Goal: Share content

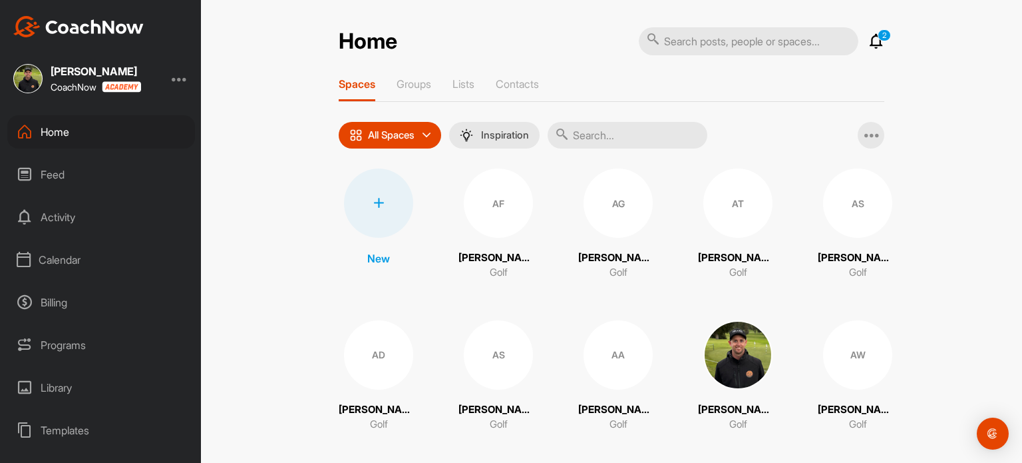
click at [605, 135] on input "text" at bounding box center [628, 135] width 160 height 27
click at [605, 135] on input "j" at bounding box center [628, 135] width 160 height 27
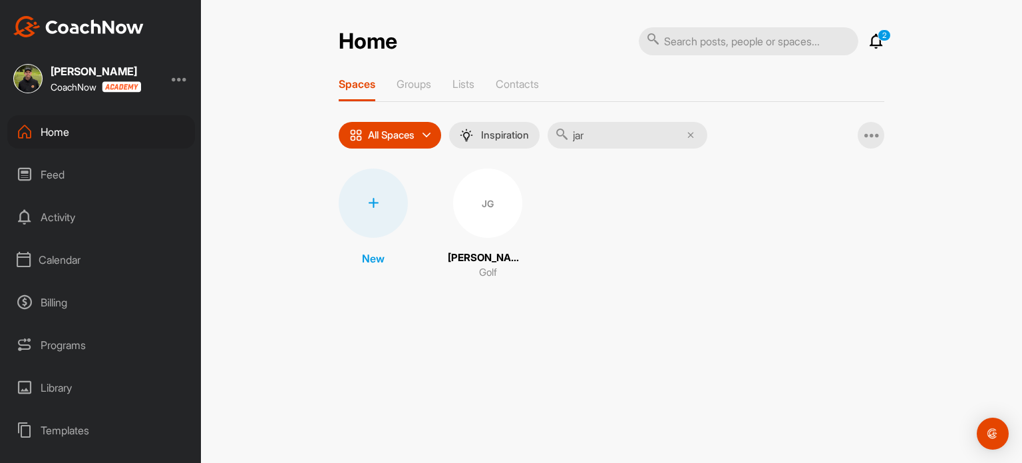
type input "jar"
click at [484, 211] on div "JG" at bounding box center [487, 202] width 69 height 69
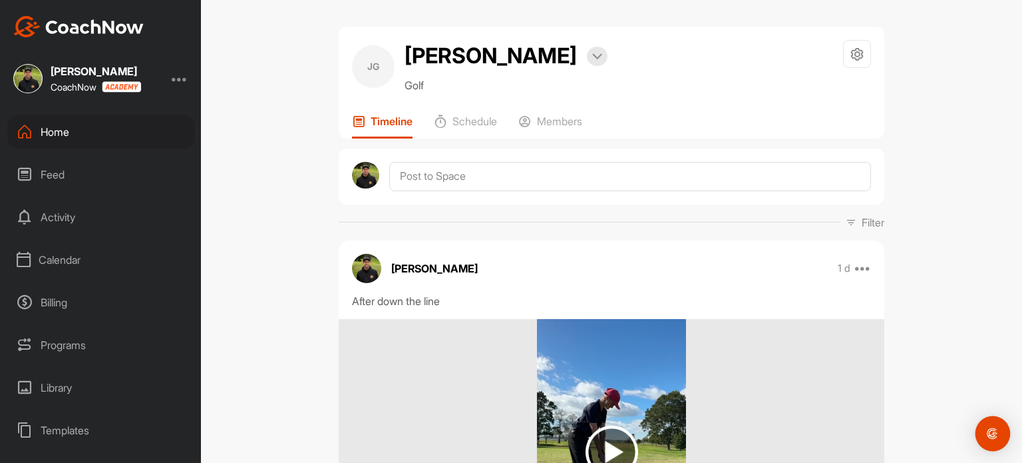
click at [991, 432] on img "Open Intercom Messenger" at bounding box center [992, 433] width 17 height 17
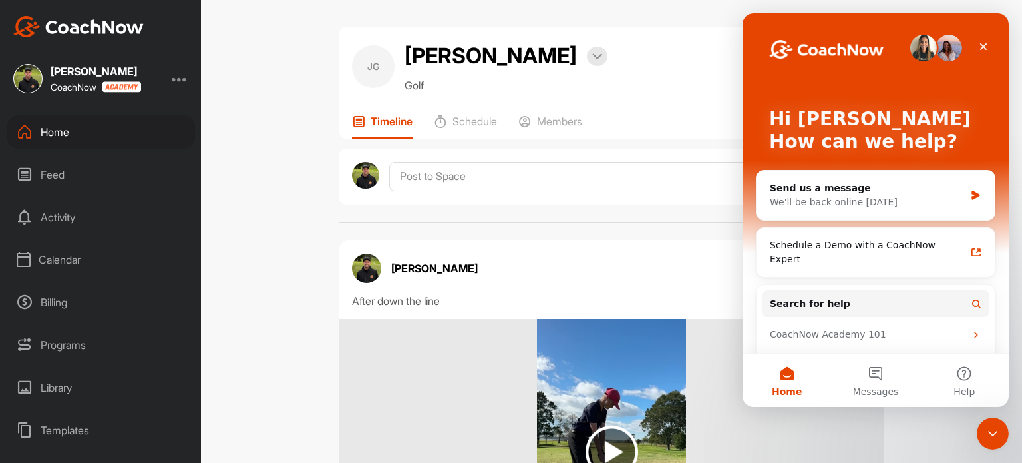
click at [986, 43] on icon "Close" at bounding box center [983, 46] width 7 height 7
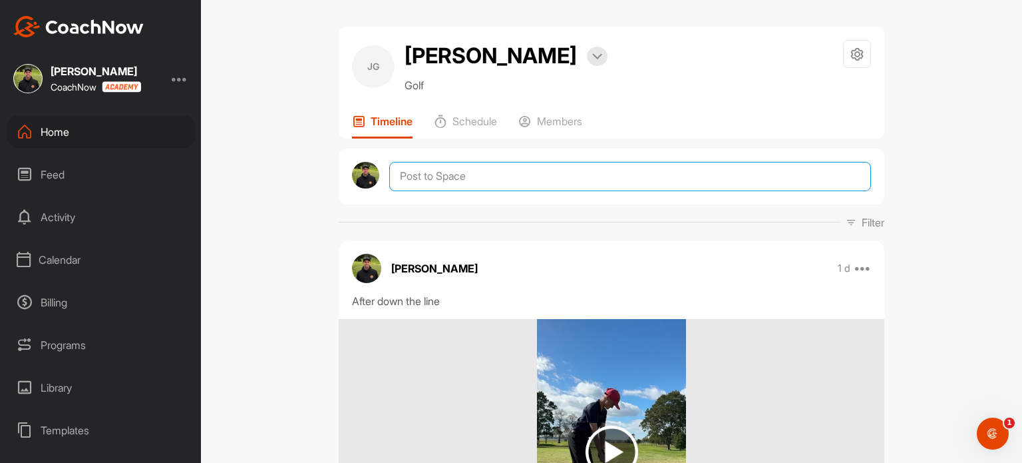
click at [719, 175] on textarea at bounding box center [630, 176] width 482 height 29
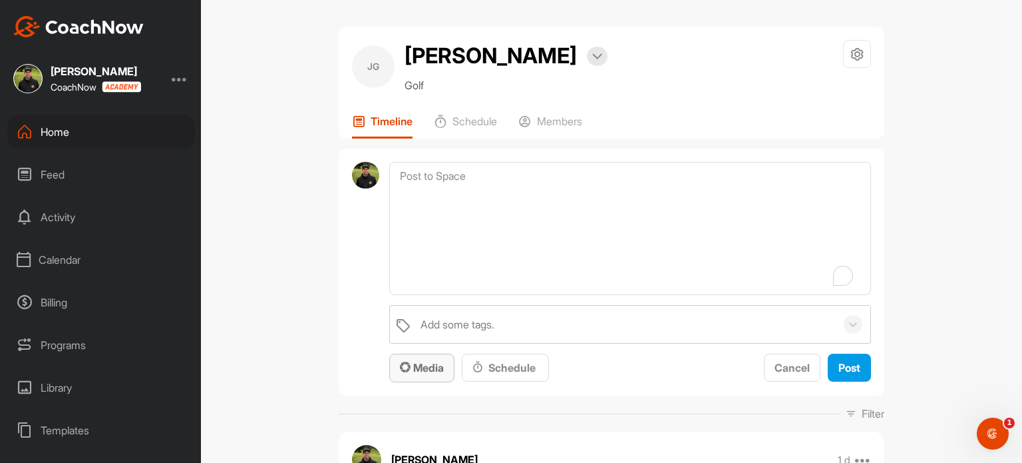
click at [425, 367] on span "Media" at bounding box center [422, 367] width 44 height 13
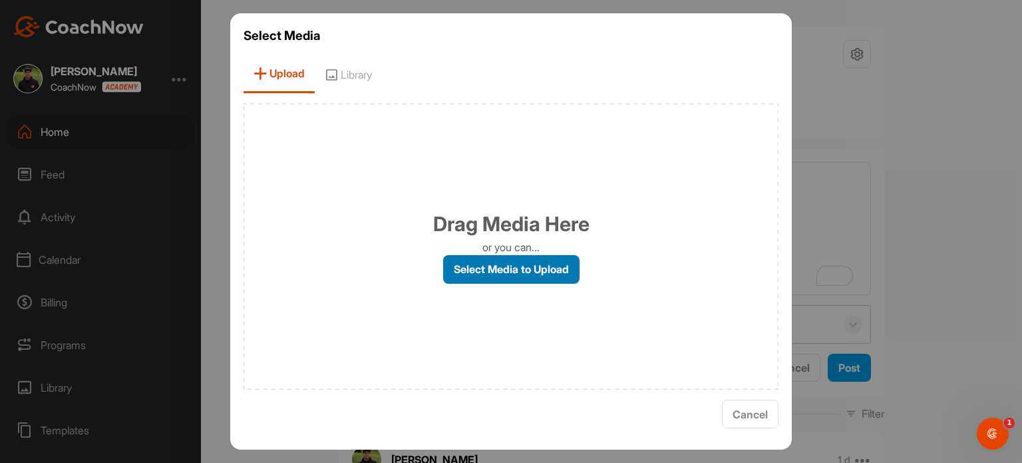
click at [538, 274] on label "Select Media to Upload" at bounding box center [511, 269] width 136 height 29
click at [0, 0] on input "Select Media to Upload" at bounding box center [0, 0] width 0 height 0
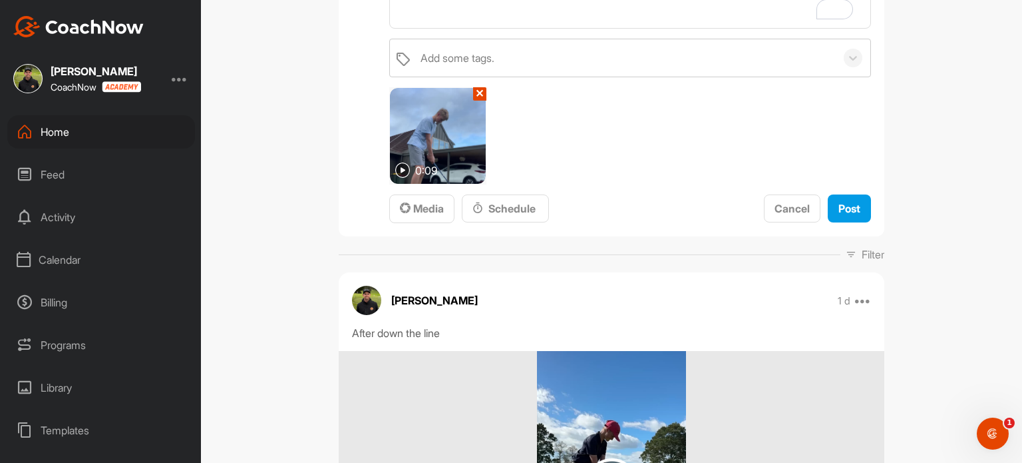
scroll to position [266, 0]
click at [401, 171] on img at bounding box center [402, 169] width 15 height 15
click at [838, 210] on span "Post" at bounding box center [849, 208] width 22 height 13
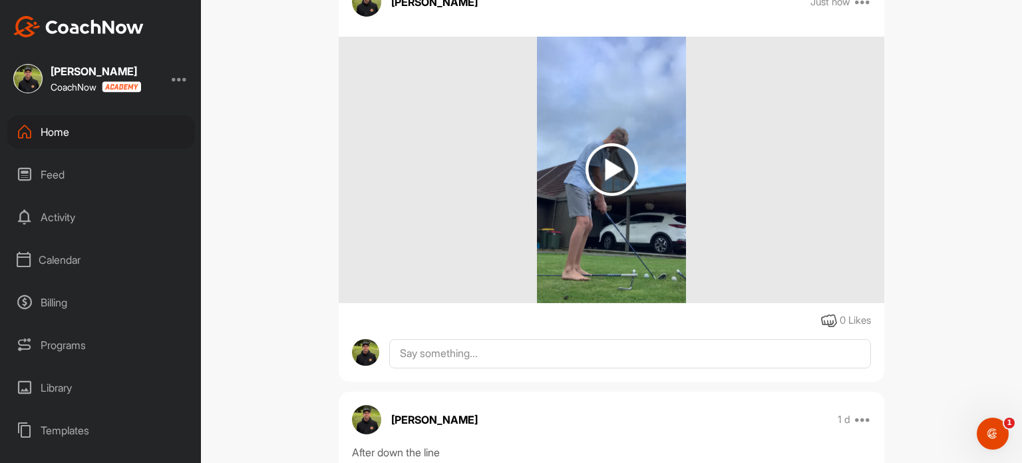
scroll to position [222, 0]
click at [610, 168] on img at bounding box center [612, 169] width 53 height 53
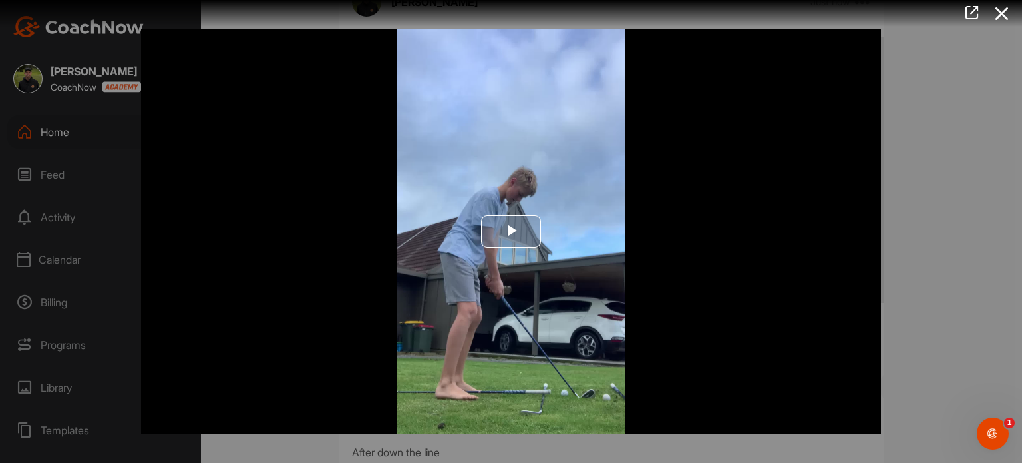
click at [511, 232] on span "Video Player" at bounding box center [511, 232] width 0 height 0
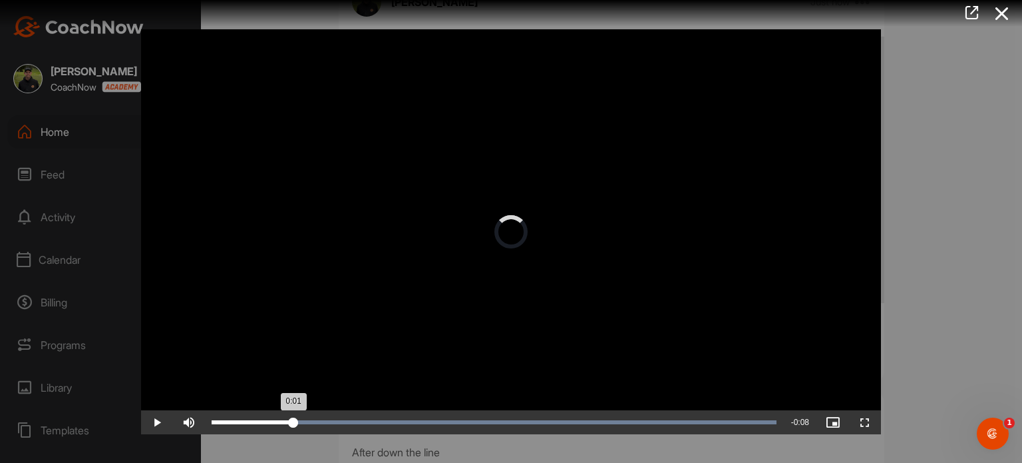
click at [293, 417] on div "Loaded : 100.00% 0:01 0:01" at bounding box center [494, 422] width 578 height 24
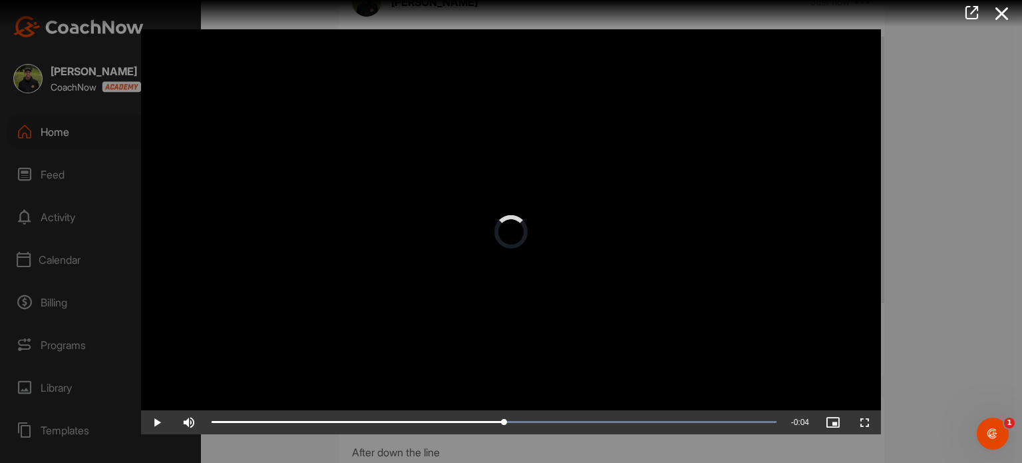
drag, startPoint x: 293, startPoint y: 417, endPoint x: 459, endPoint y: 408, distance: 166.6
click at [594, 428] on div "Loaded : 100.00% 0:06 0:06" at bounding box center [494, 422] width 578 height 24
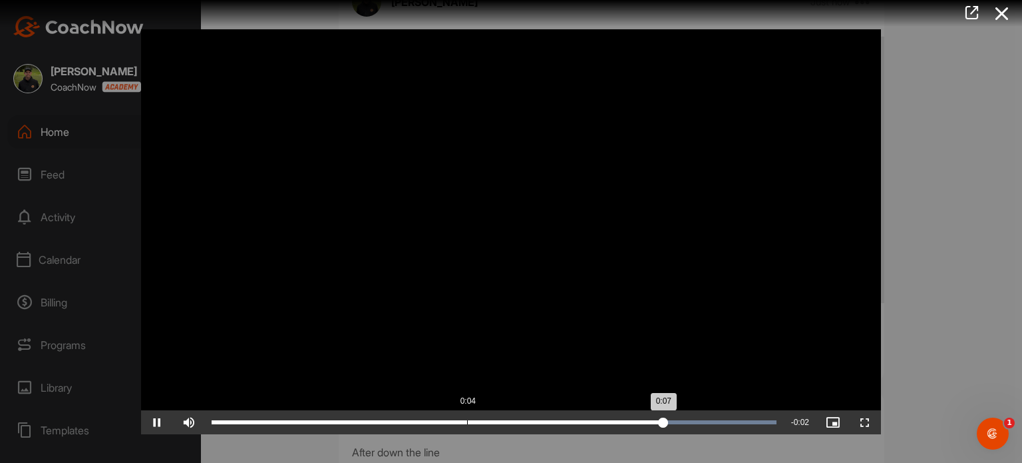
click at [466, 425] on div "Loaded : 100.00% 0:04 0:07" at bounding box center [494, 422] width 578 height 24
click at [349, 427] on div "Loaded : 100.00% 0:02 0:05" at bounding box center [494, 422] width 578 height 24
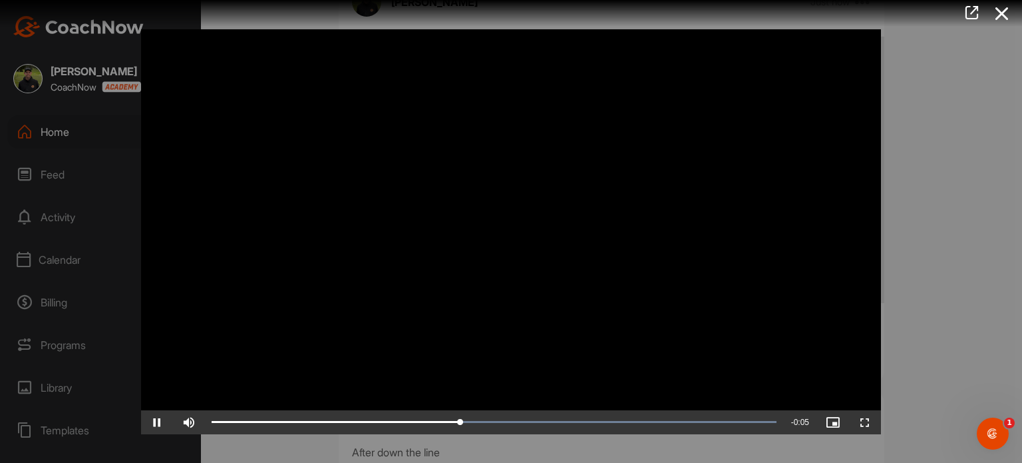
click at [919, 307] on div at bounding box center [511, 231] width 1022 height 463
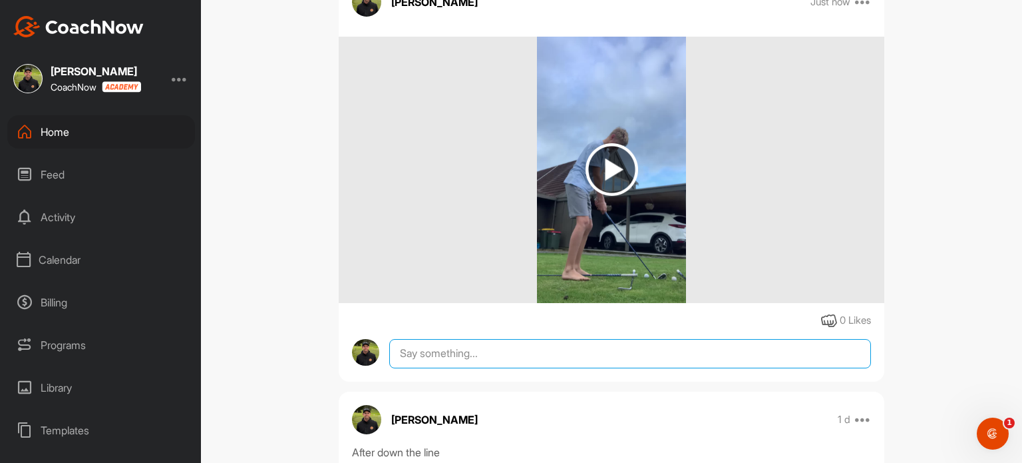
click at [506, 361] on textarea at bounding box center [630, 353] width 482 height 29
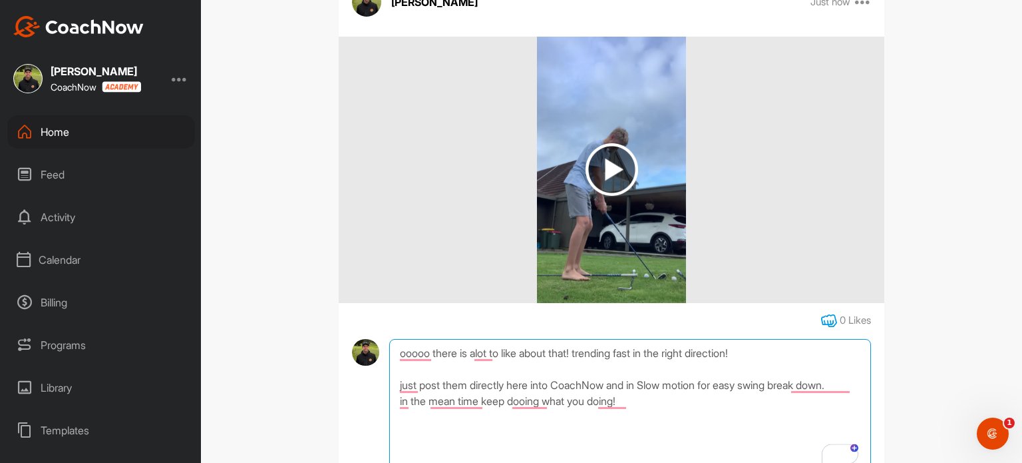
type textarea "ooooo there is alot to like about that! trending fast in the right direction! j…"
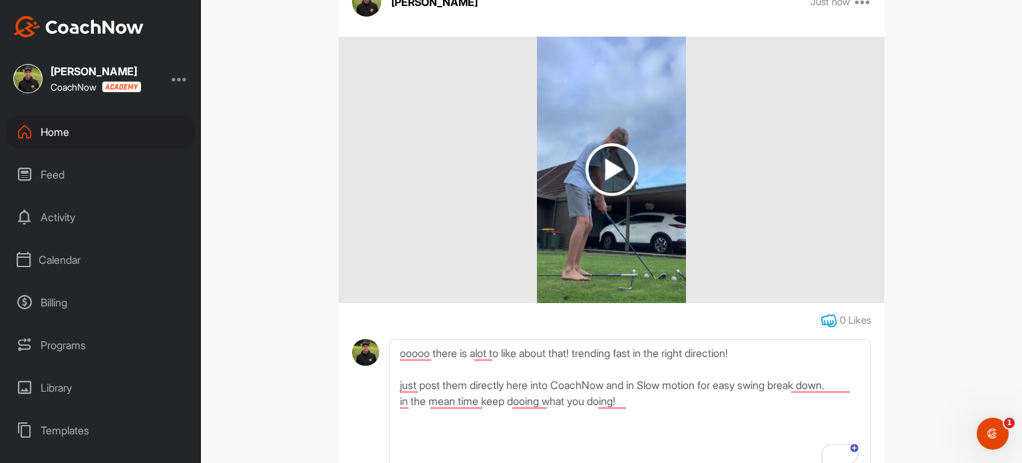
click at [829, 321] on icon at bounding box center [829, 321] width 16 height 16
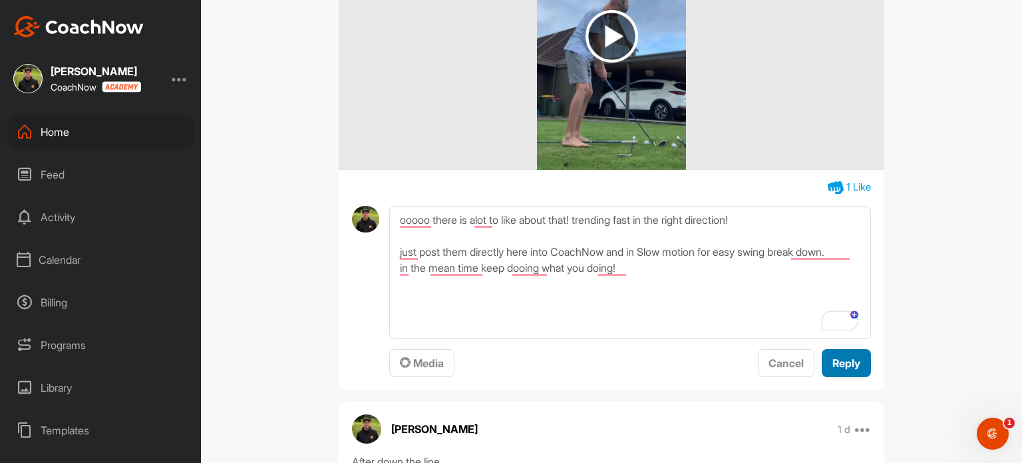
click at [844, 364] on span "Reply" at bounding box center [847, 362] width 28 height 13
